Goal: Task Accomplishment & Management: Manage account settings

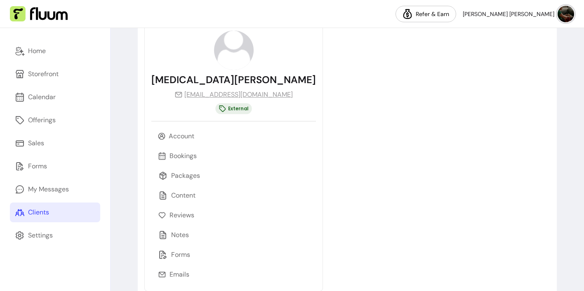
scroll to position [71, 0]
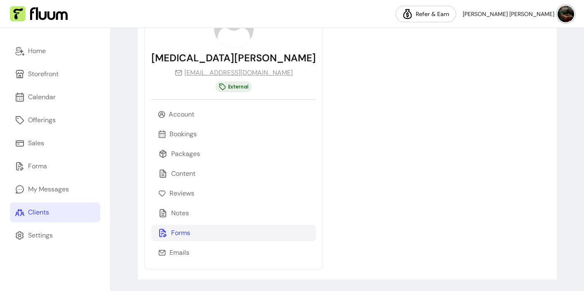
click at [181, 230] on p "Forms" at bounding box center [180, 233] width 19 height 10
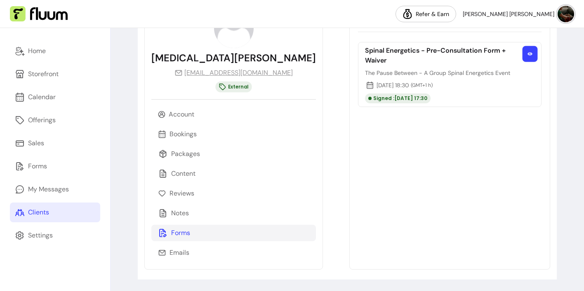
click at [530, 56] on icon "button" at bounding box center [529, 54] width 5 height 5
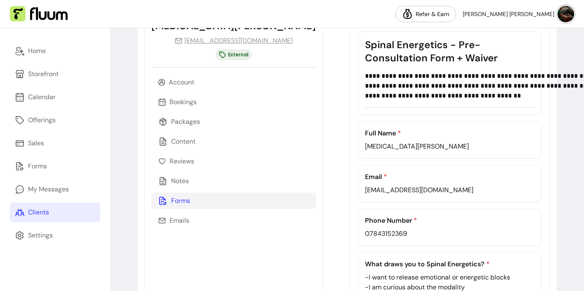
scroll to position [0, 0]
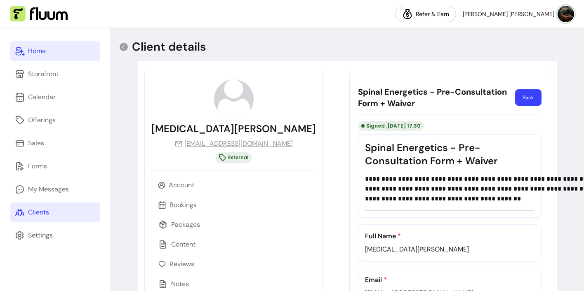
click at [45, 52] on div "Home" at bounding box center [37, 51] width 18 height 10
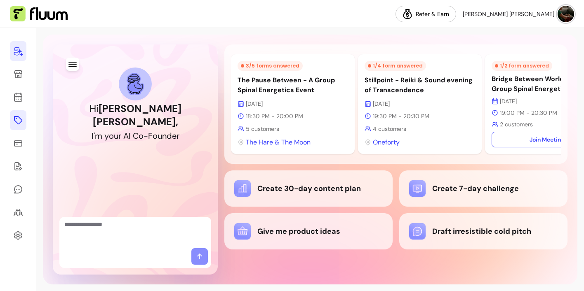
click at [18, 122] on icon at bounding box center [18, 120] width 10 height 10
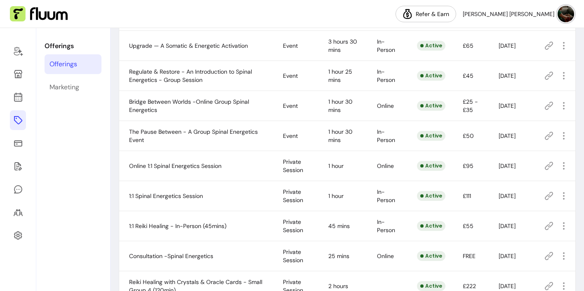
scroll to position [145, 0]
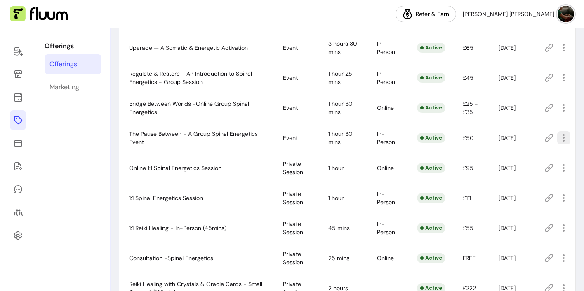
click at [563, 139] on icon "button" at bounding box center [563, 138] width 10 height 10
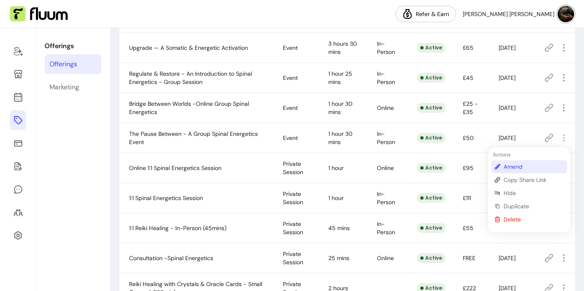
click at [517, 169] on span "Amend" at bounding box center [533, 167] width 60 height 8
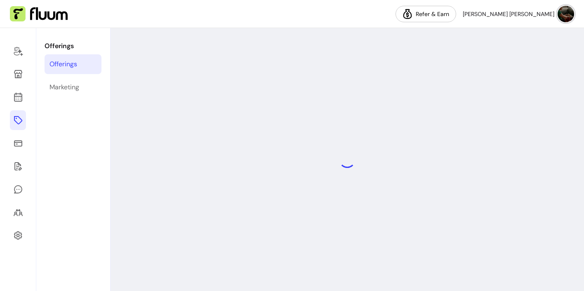
select select "***"
select select "**********"
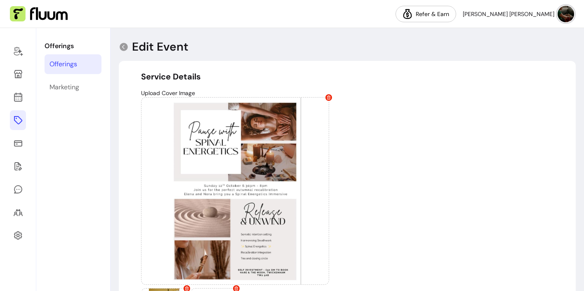
type input "**********"
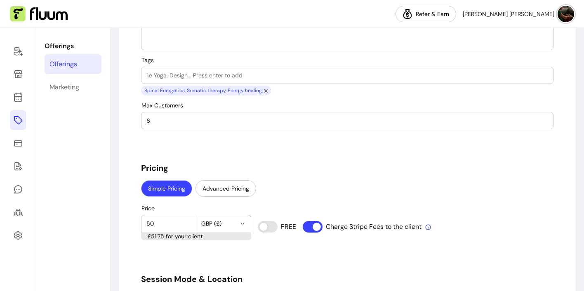
scroll to position [584, 0]
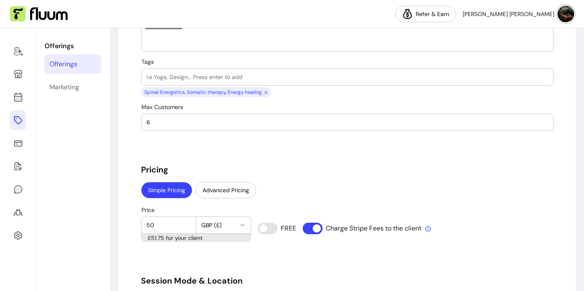
click at [188, 124] on input "6" at bounding box center [346, 122] width 401 height 8
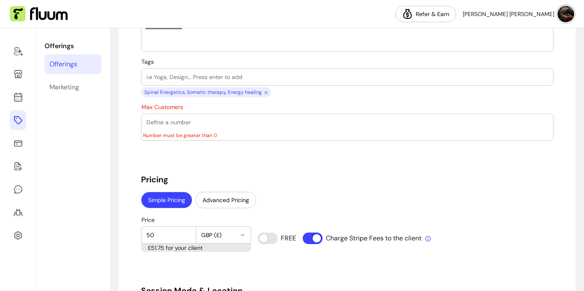
type input "2"
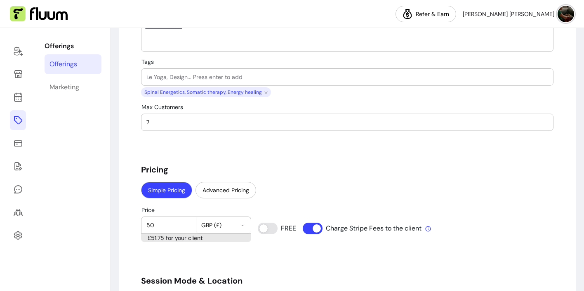
type input "7"
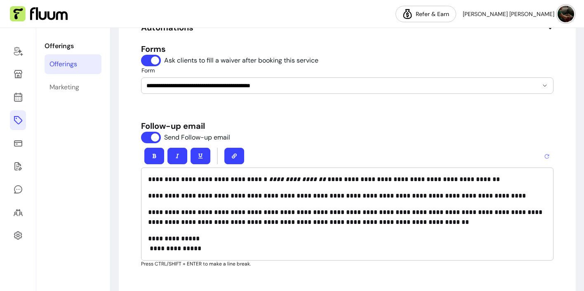
scroll to position [1498, 0]
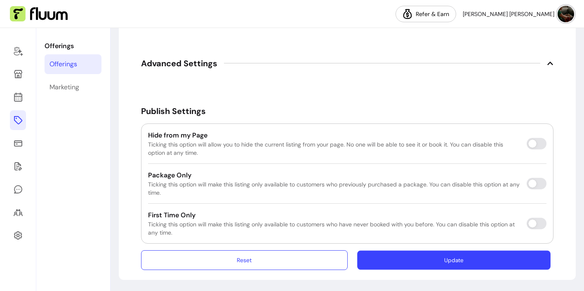
click at [431, 266] on button "Update" at bounding box center [453, 260] width 193 height 19
